Goal: Transaction & Acquisition: Purchase product/service

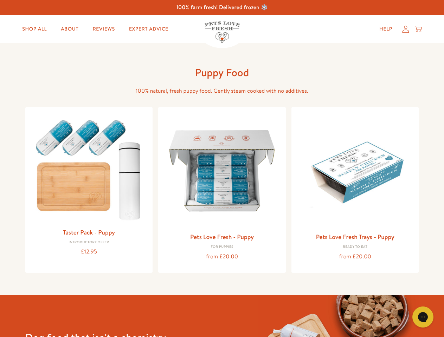
click at [423, 317] on icon "Gorgias live chat" at bounding box center [422, 317] width 7 height 7
